Goal: Information Seeking & Learning: Learn about a topic

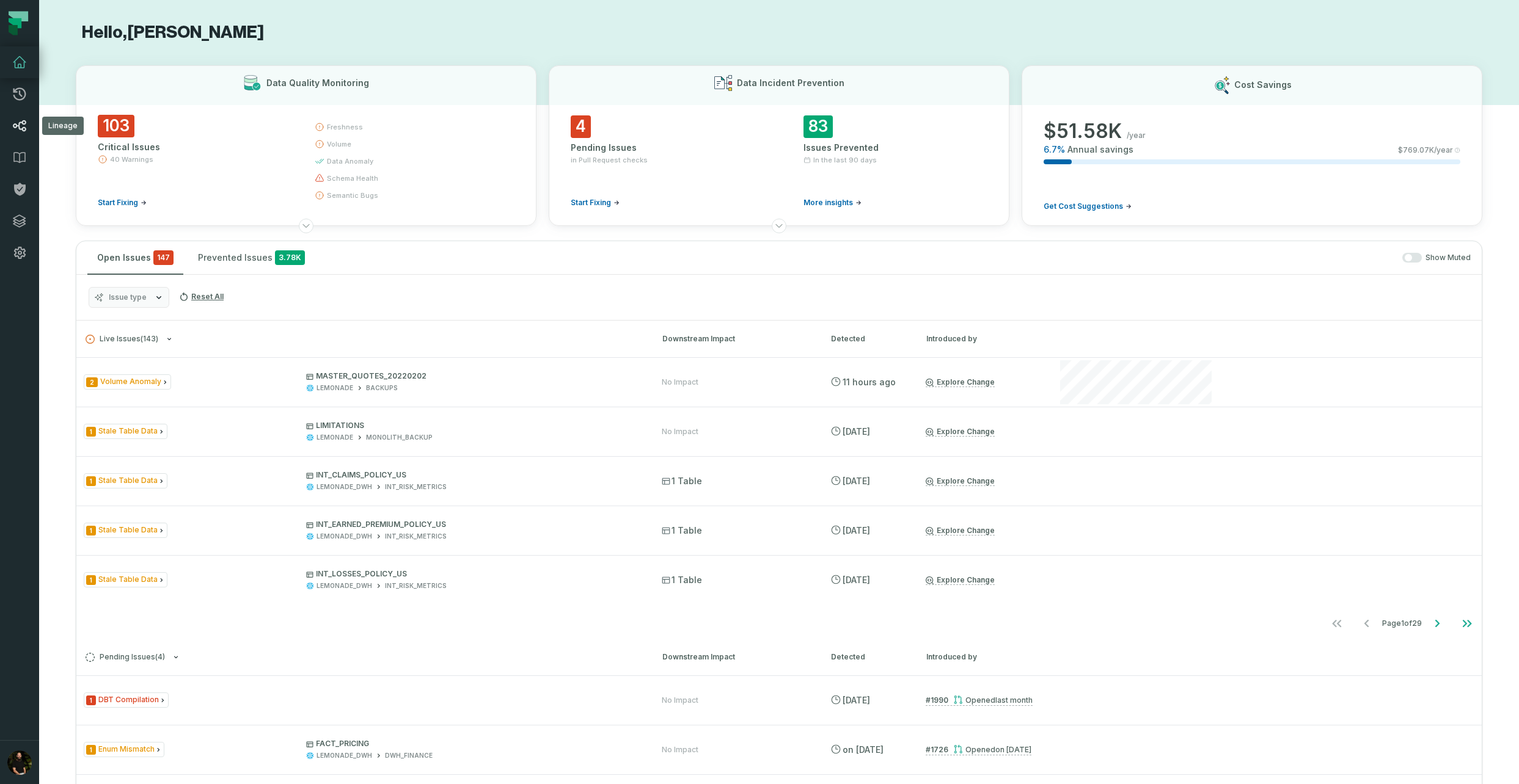
click at [20, 128] on icon at bounding box center [20, 126] width 14 height 14
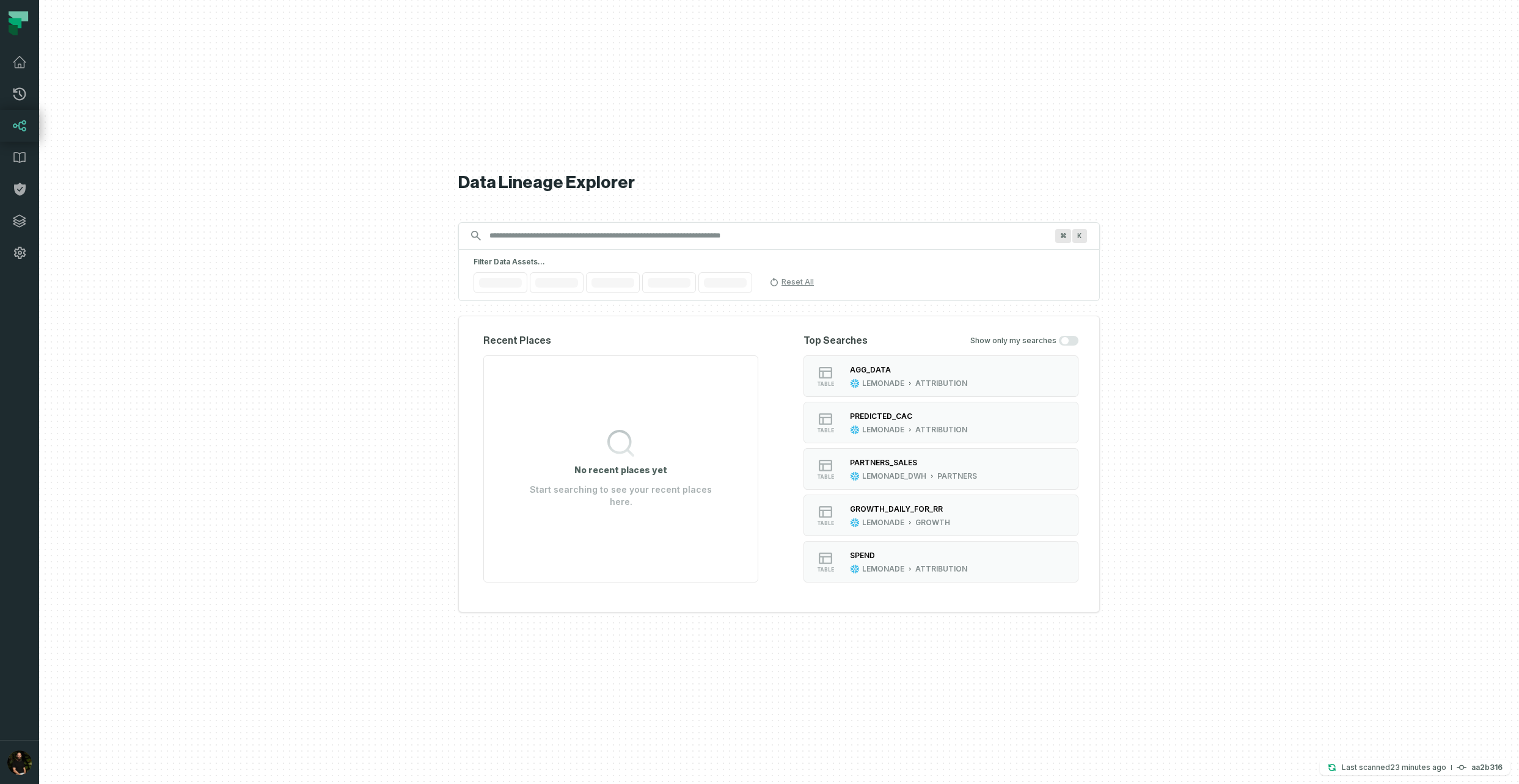
click at [529, 232] on input "Discovery Provider cmdk menu" at bounding box center [768, 235] width 572 height 20
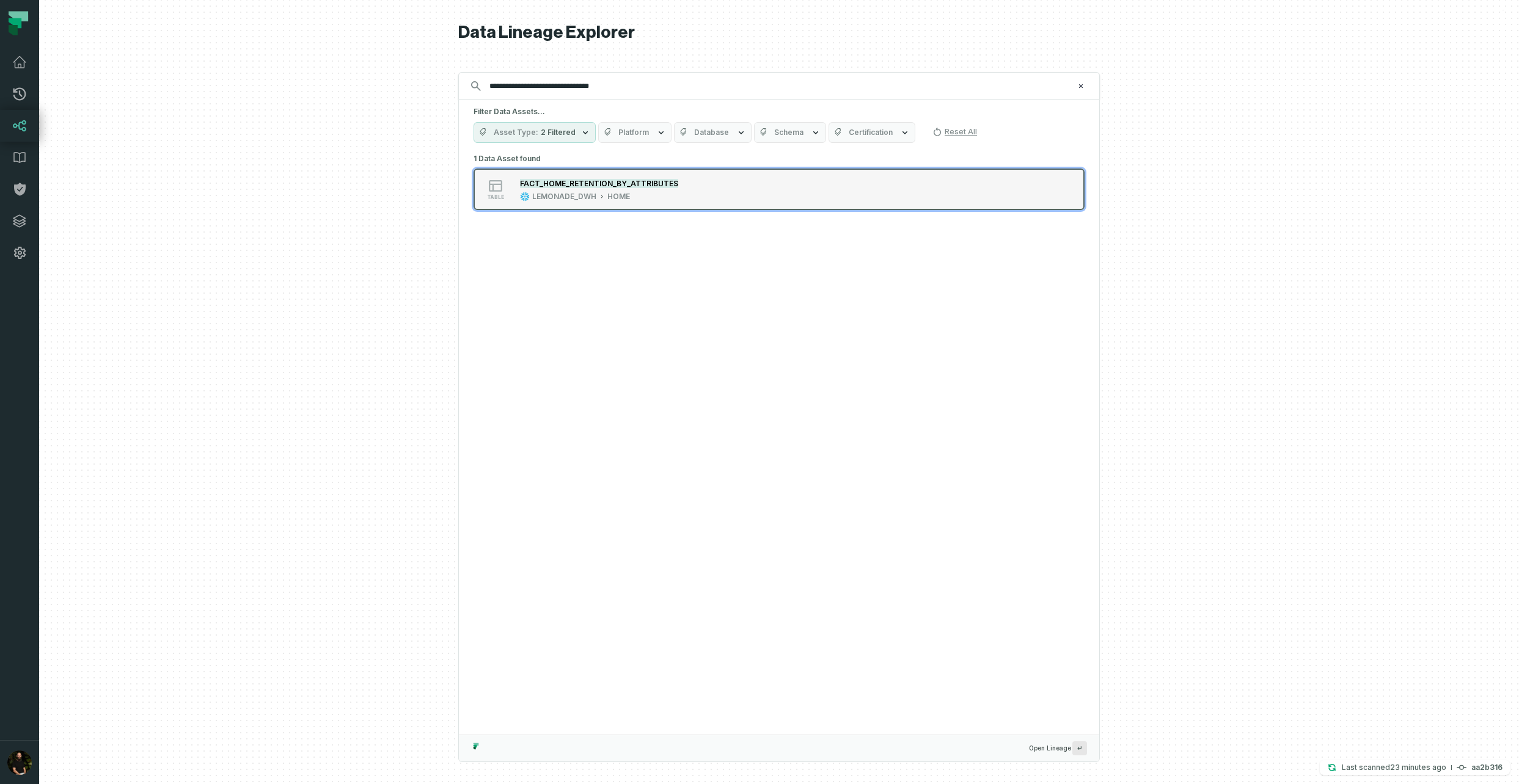
type input "**********"
click at [566, 179] on mark "FACT_HOME_RETENTION_BY_ATTRIBUTES" at bounding box center [599, 183] width 159 height 9
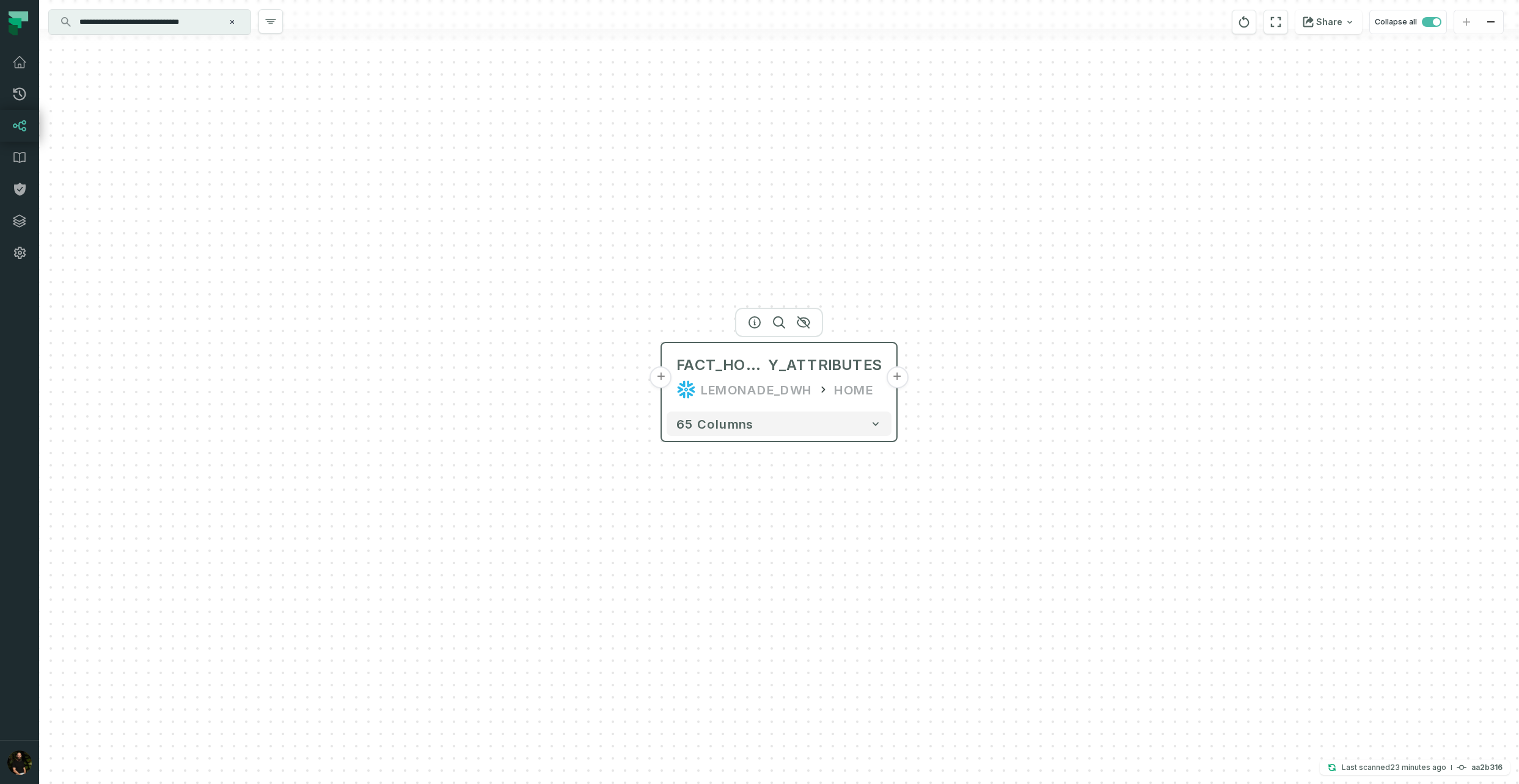
click at [895, 383] on button "+" at bounding box center [897, 378] width 22 height 22
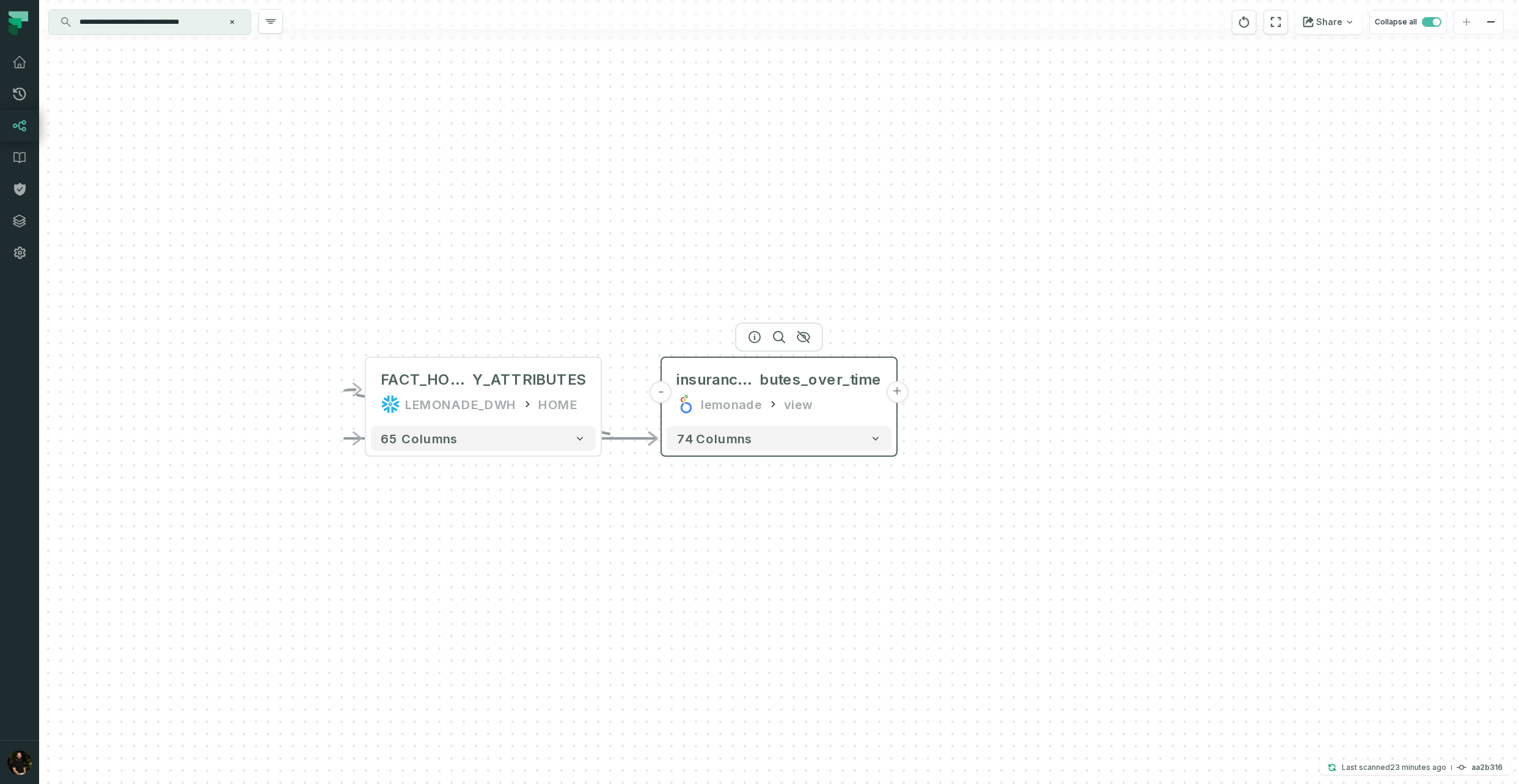
click at [895, 393] on button "+" at bounding box center [897, 392] width 22 height 22
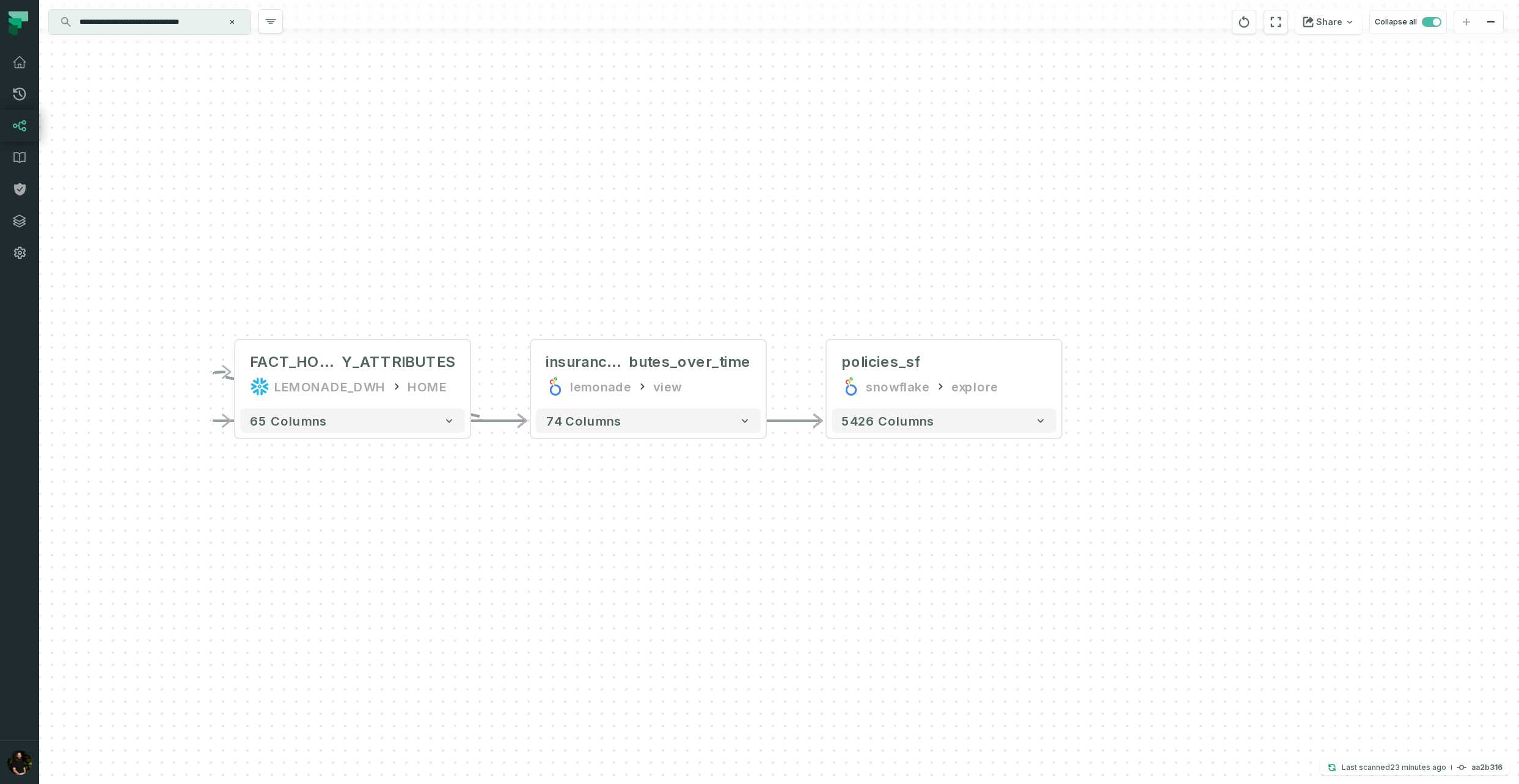
drag, startPoint x: 365, startPoint y: 587, endPoint x: 529, endPoint y: 565, distance: 165.5
click at [529, 565] on div "+ policies_sf snowflake explore + 5426 columns - insurance_attri butes_over_tim…" at bounding box center [779, 392] width 1480 height 784
click at [622, 357] on span "insurance_attri" at bounding box center [586, 359] width 83 height 20
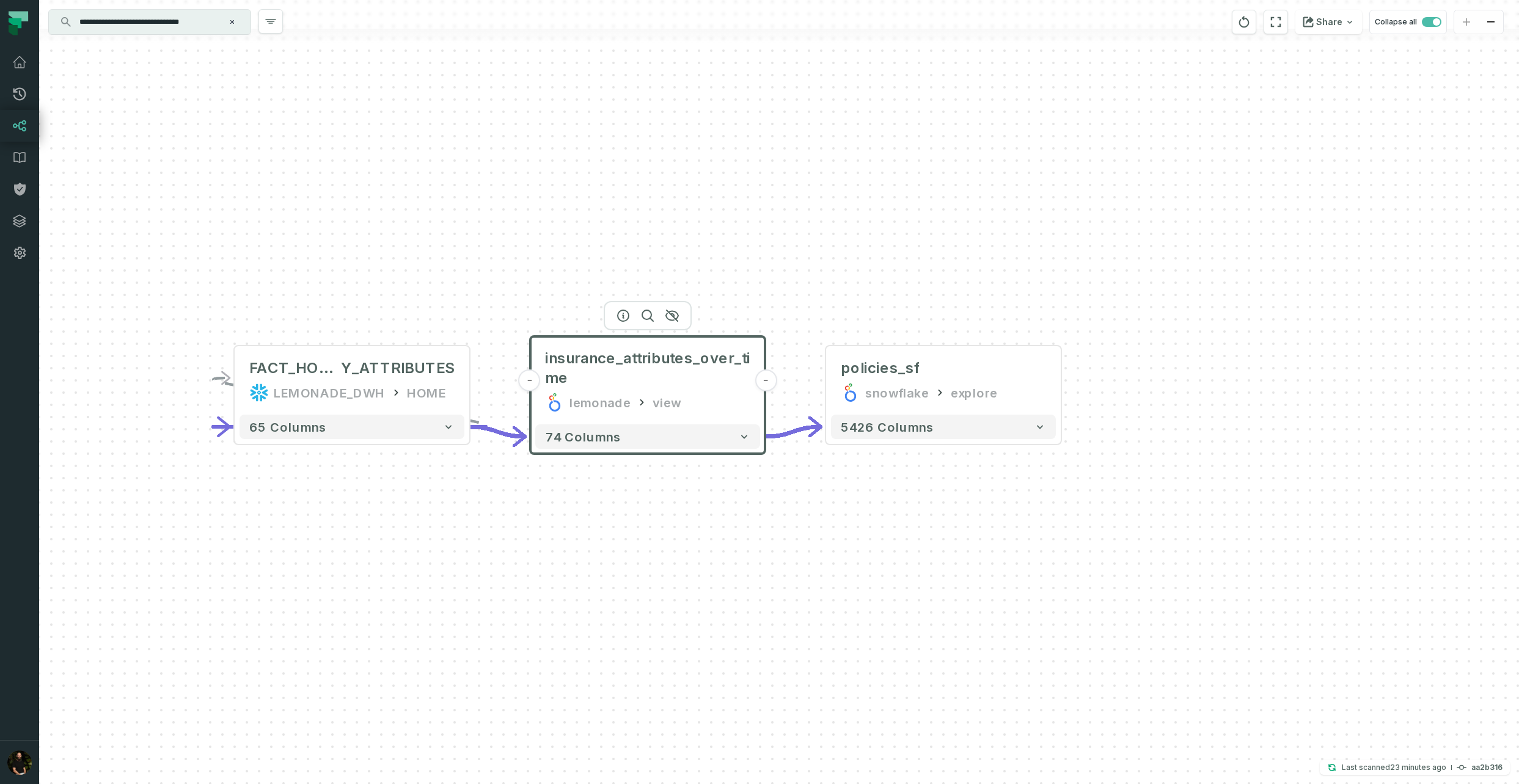
click at [656, 406] on div "view" at bounding box center [666, 402] width 28 height 20
click at [538, 667] on div "+ policies_sf snowflake explore + 5426 columns - insurance_attributes_over_time…" at bounding box center [779, 392] width 1480 height 784
